Goal: Transaction & Acquisition: Purchase product/service

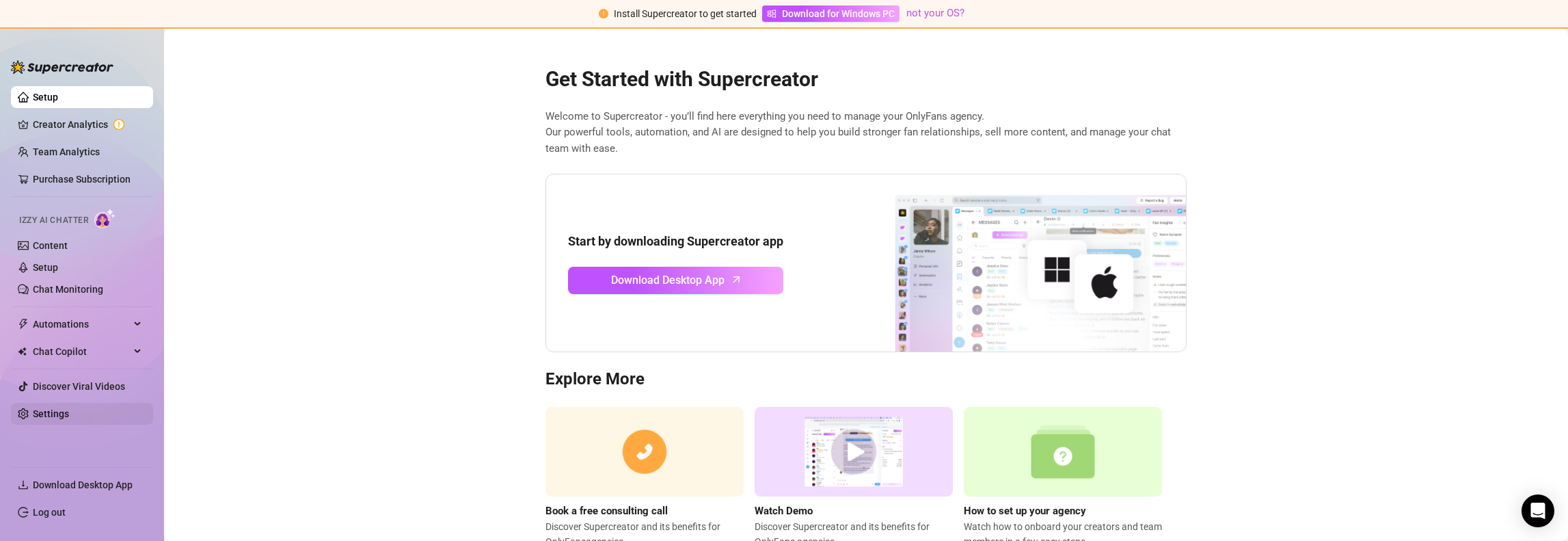
click at [59, 413] on link "Settings" at bounding box center [51, 413] width 36 height 11
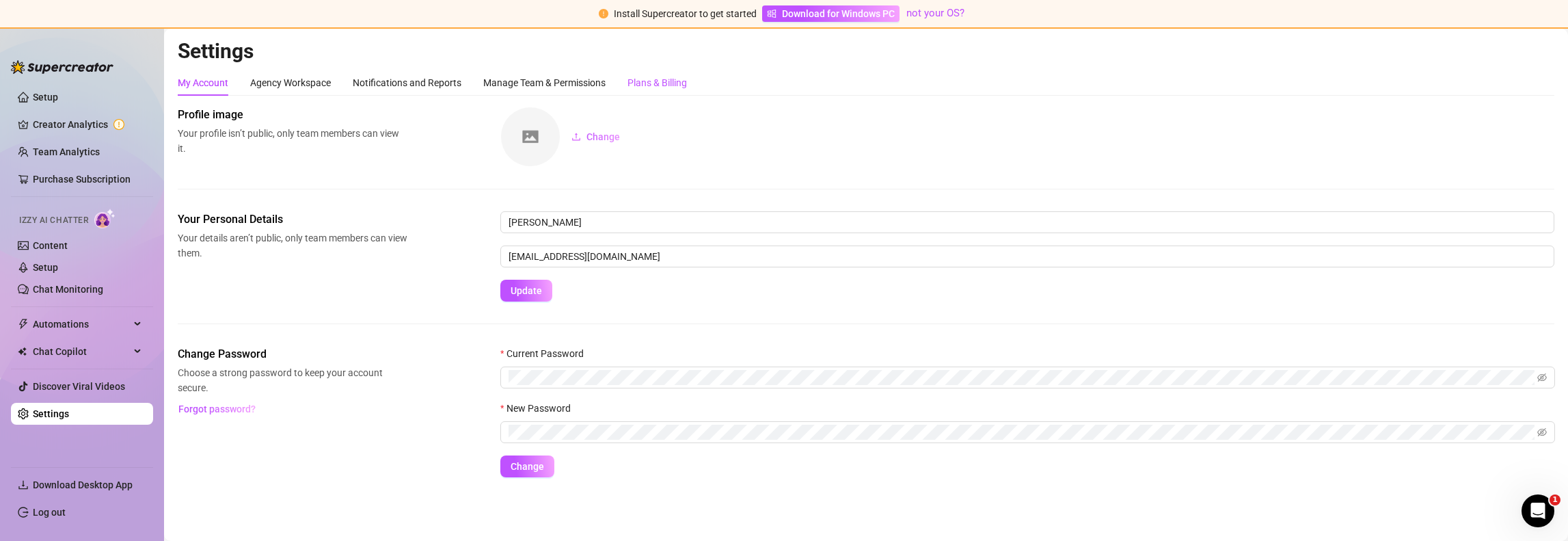
click at [655, 81] on div "Plans & Billing" at bounding box center [657, 83] width 59 height 15
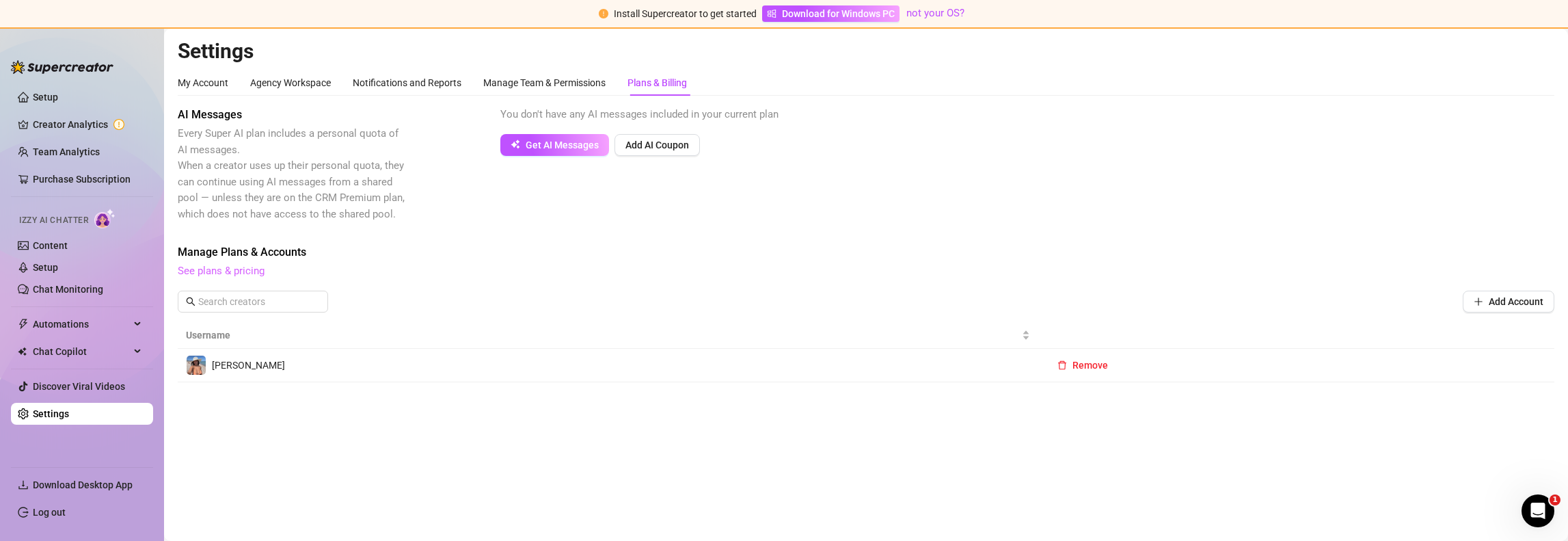
click at [222, 275] on link "See plans & pricing" at bounding box center [221, 270] width 87 height 12
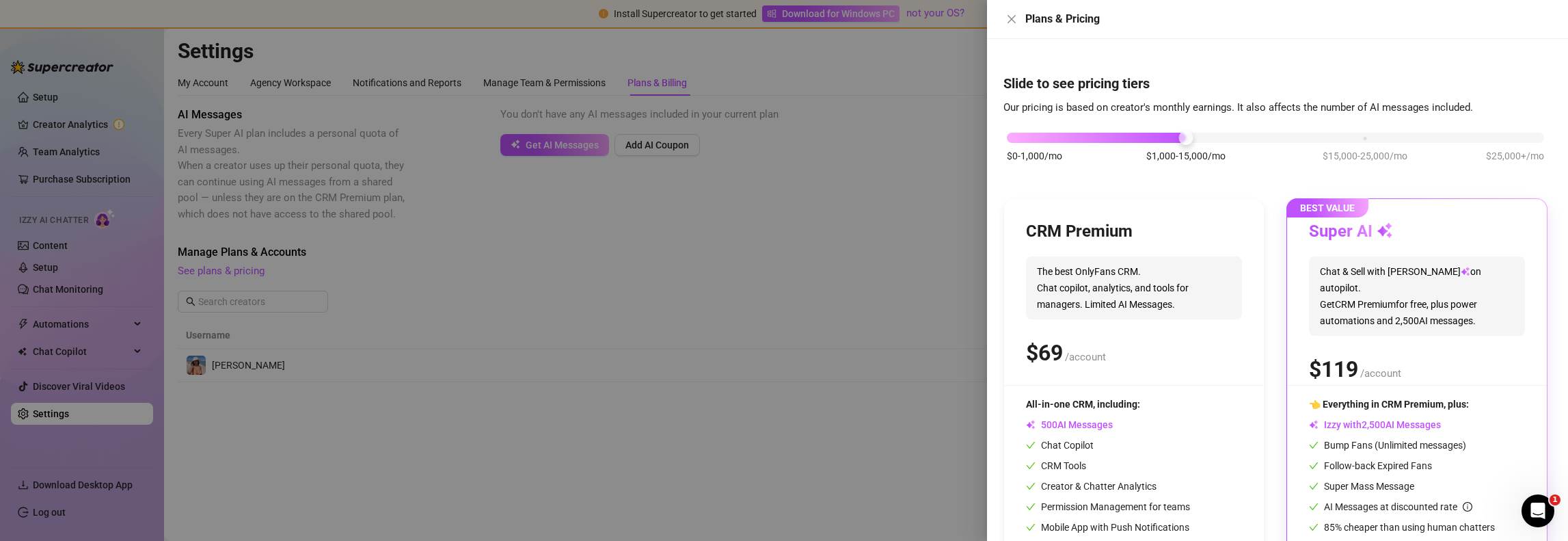
scroll to position [64, 0]
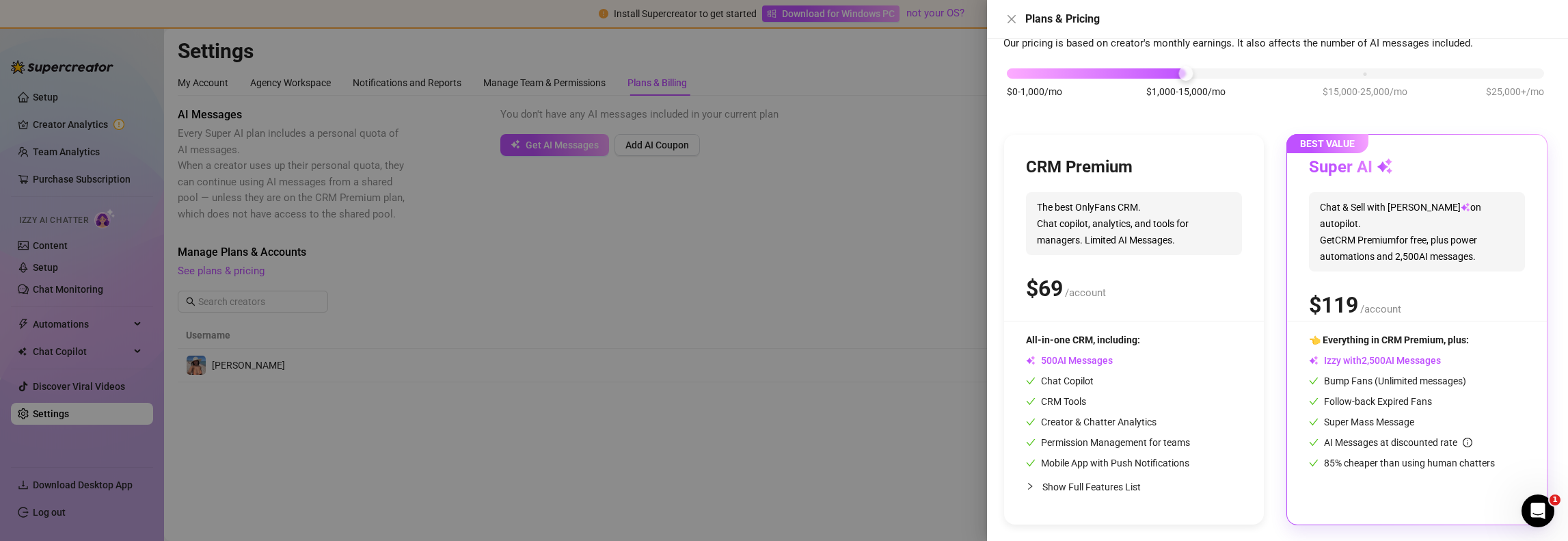
click at [848, 275] on div at bounding box center [784, 270] width 1568 height 541
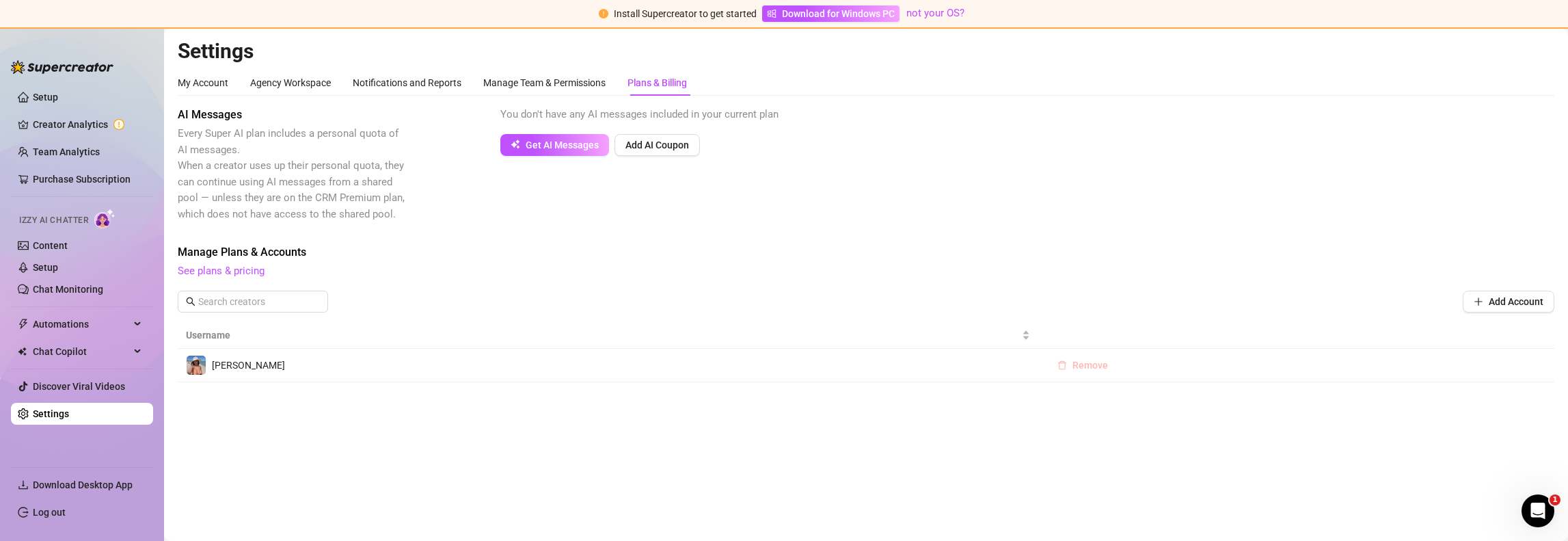
click at [1077, 366] on span "Remove" at bounding box center [1090, 365] width 36 height 11
click at [1174, 329] on span "OK" at bounding box center [1174, 329] width 13 height 11
click at [228, 269] on link "See plans & pricing" at bounding box center [221, 270] width 87 height 12
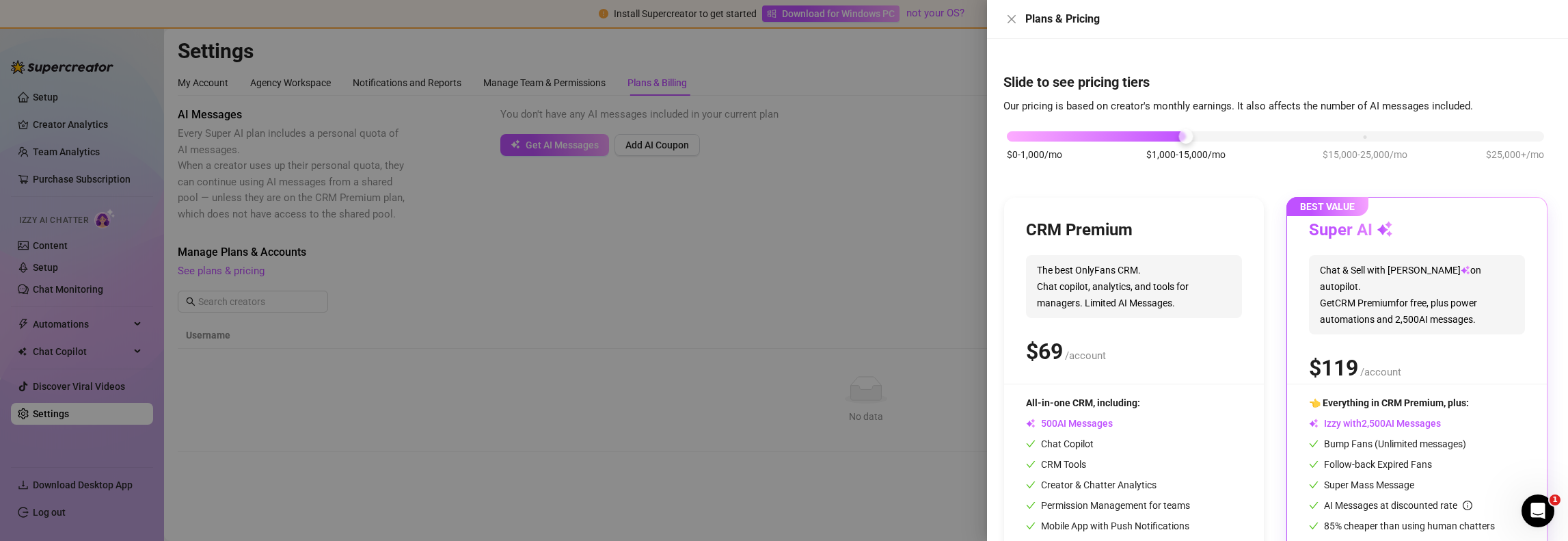
scroll to position [0, 0]
drag, startPoint x: 1186, startPoint y: 142, endPoint x: 1002, endPoint y: 161, distance: 185.0
click at [1002, 161] on div "Slide to see pricing tiers Our pricing is based on creator's monthly earnings. …" at bounding box center [1277, 289] width 581 height 502
click at [754, 212] on div at bounding box center [784, 270] width 1568 height 541
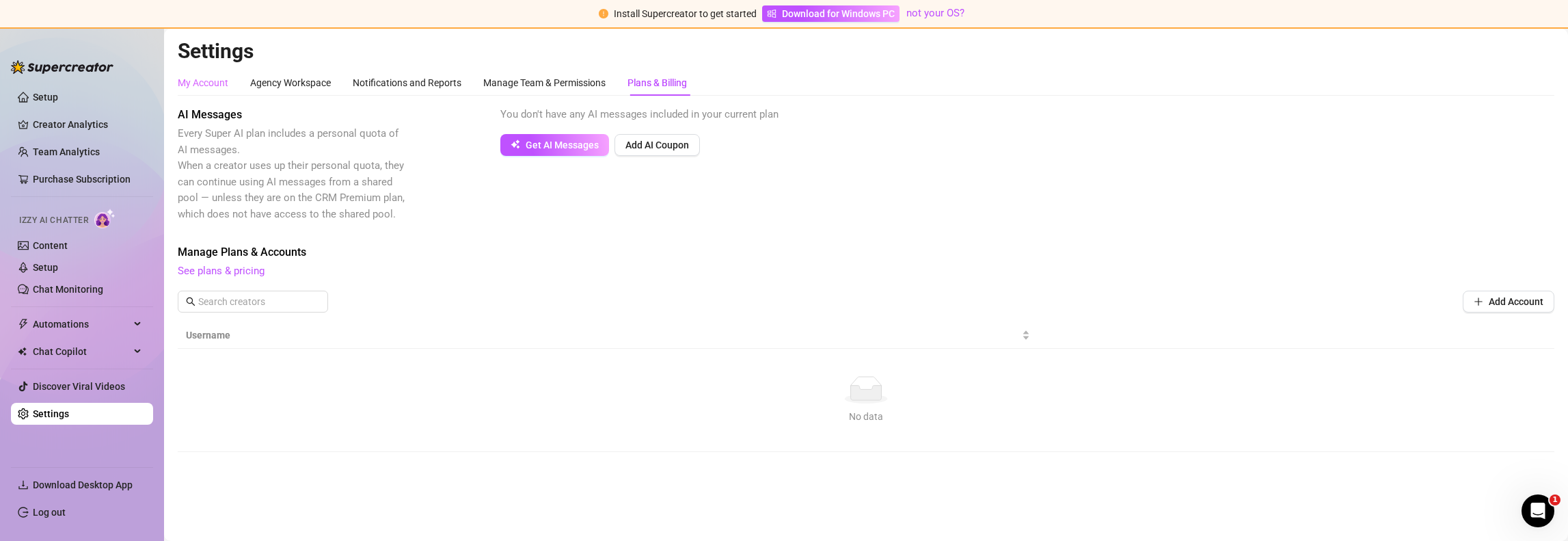
click at [202, 92] on div "My Account" at bounding box center [203, 83] width 50 height 26
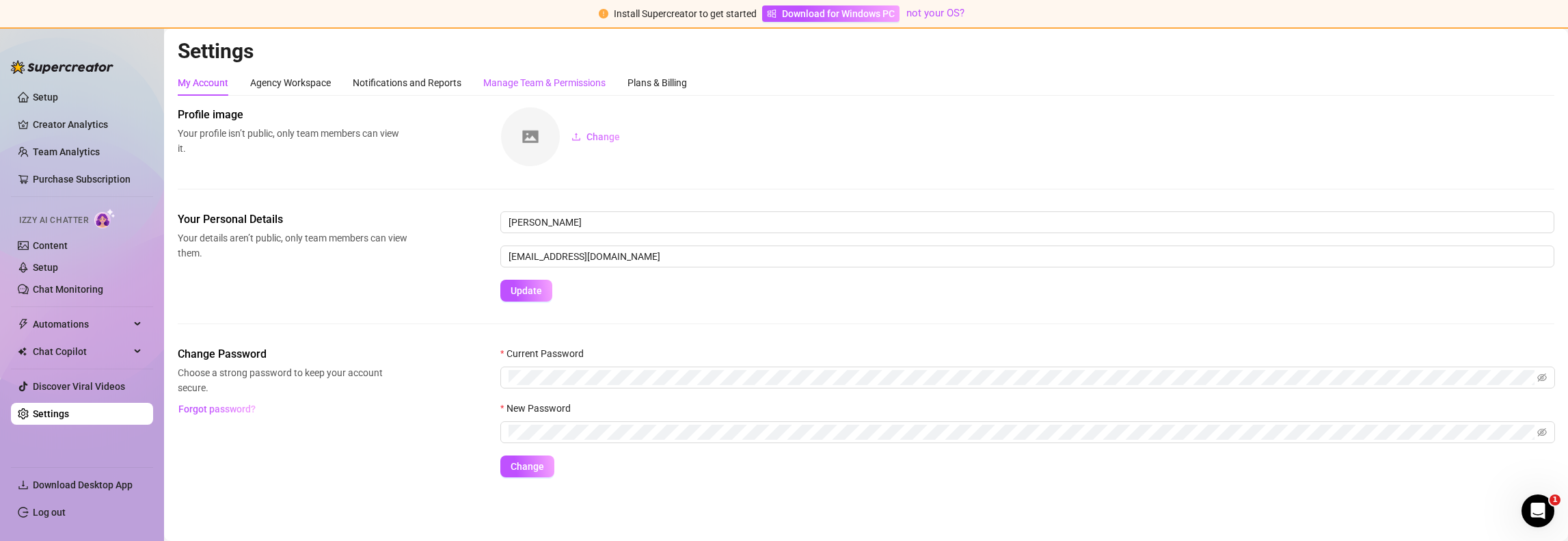
click at [584, 88] on div "Manage Team & Permissions" at bounding box center [544, 83] width 123 height 15
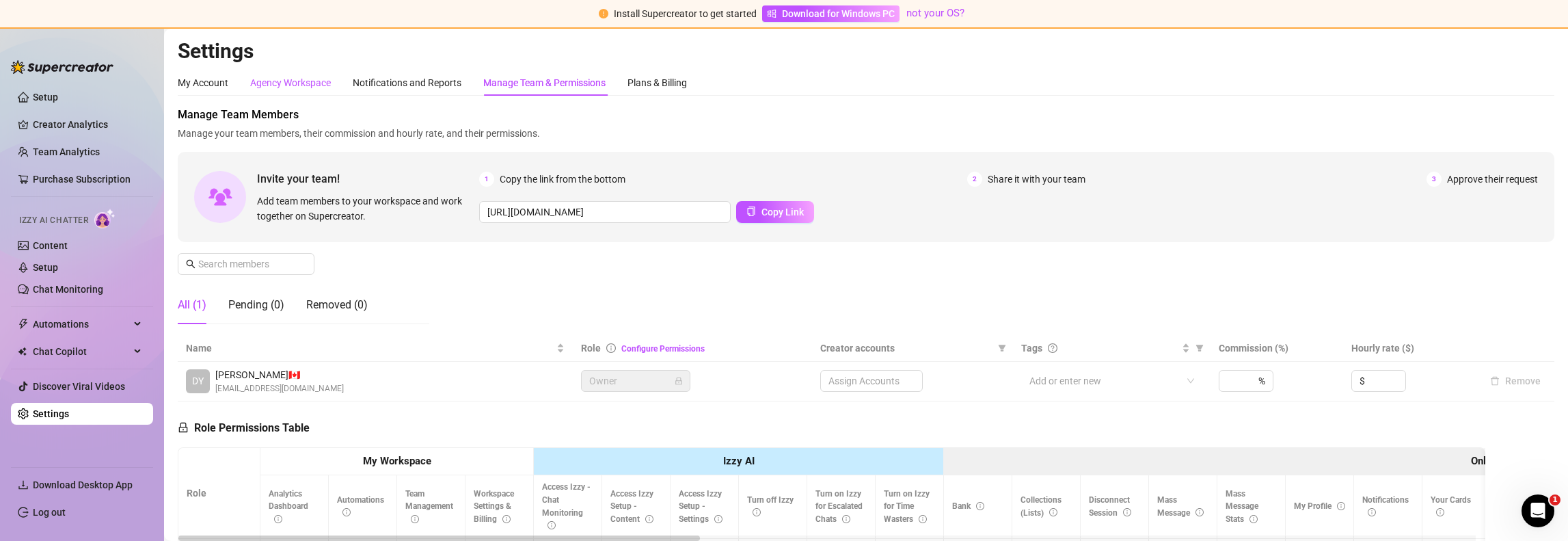
click at [301, 83] on div "Agency Workspace" at bounding box center [290, 83] width 81 height 15
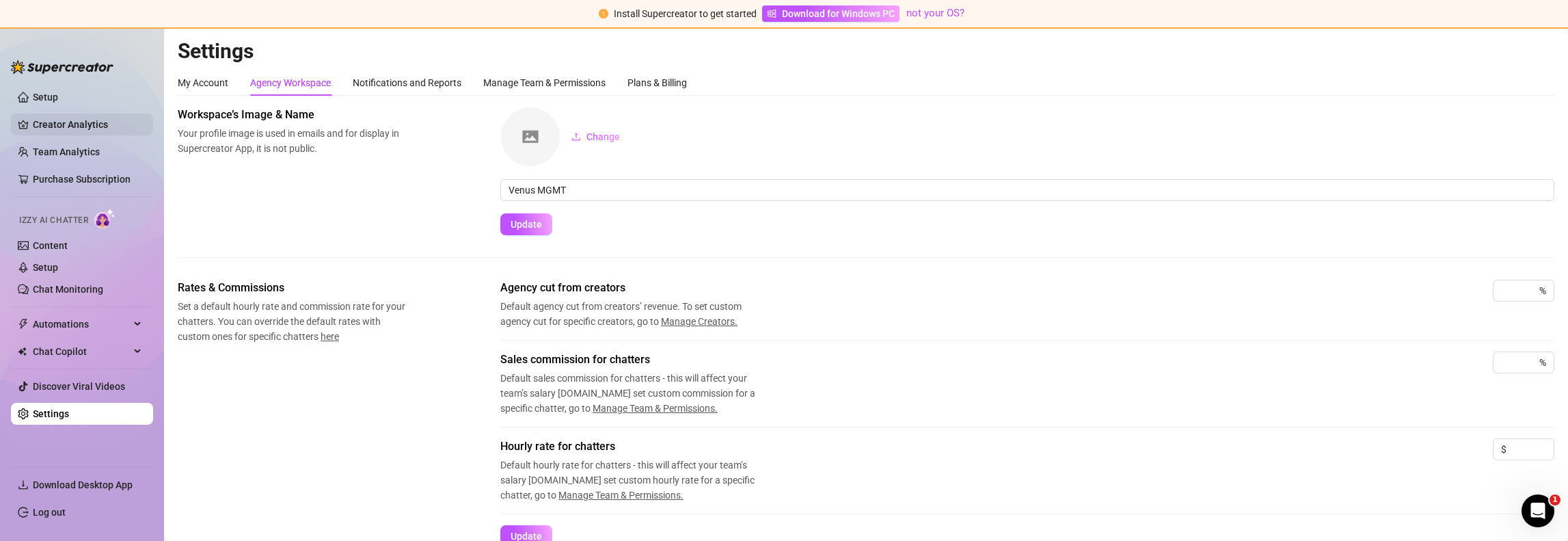
click at [84, 126] on link "Creator Analytics" at bounding box center [88, 124] width 109 height 22
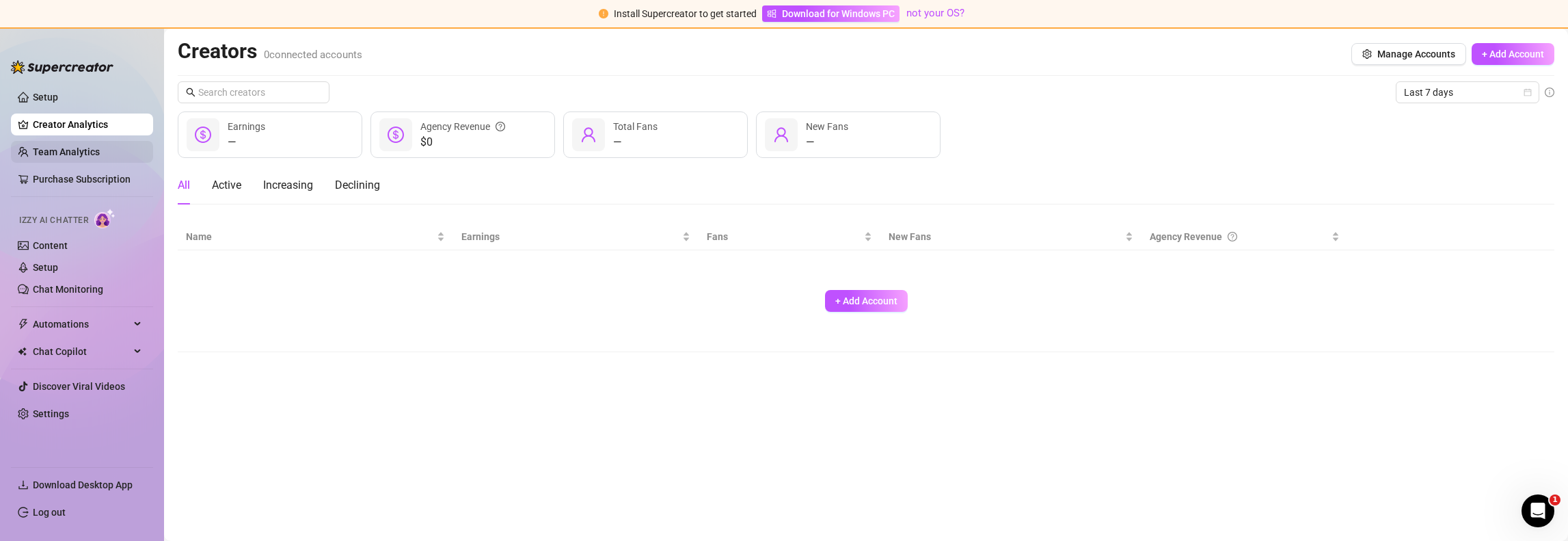
click at [45, 150] on link "Team Analytics" at bounding box center [66, 151] width 67 height 11
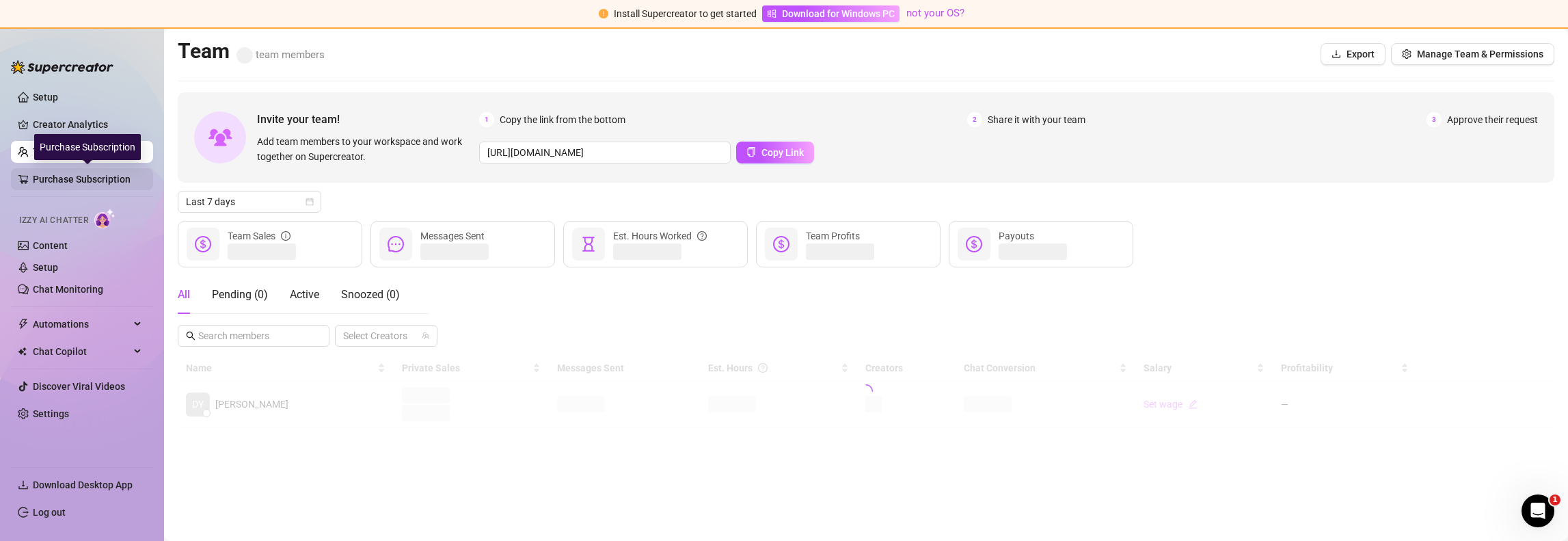
click at [71, 183] on link "Purchase Subscription" at bounding box center [88, 179] width 109 height 22
